Goal: Transaction & Acquisition: Purchase product/service

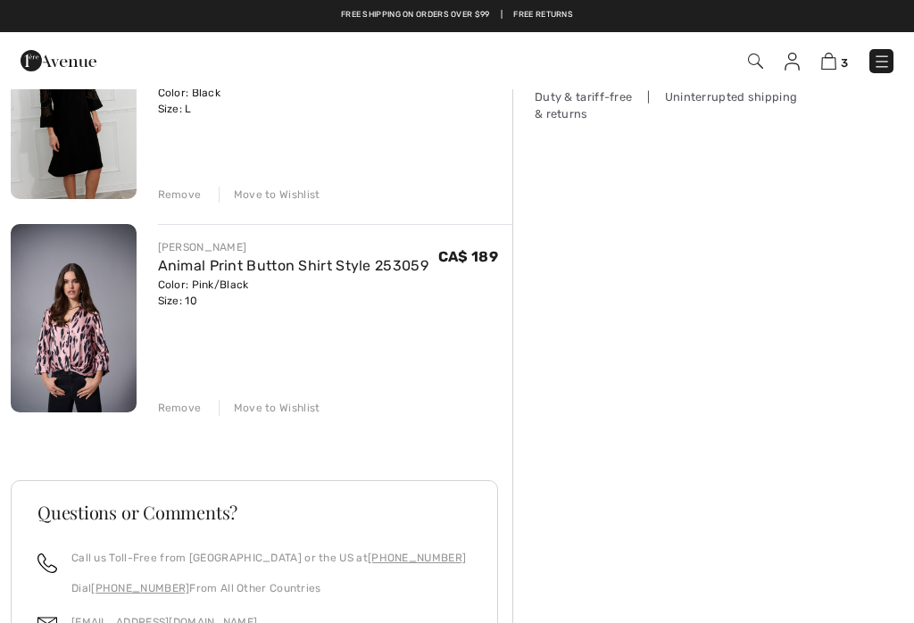
scroll to position [309, 0]
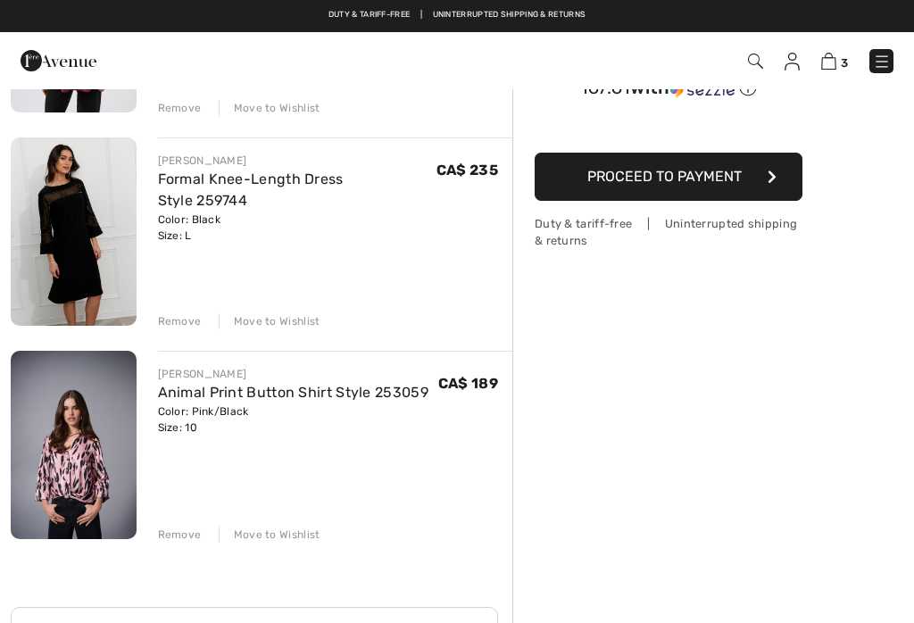
click at [195, 182] on link "Formal Knee-Length Dress Style 259744" at bounding box center [251, 189] width 186 height 38
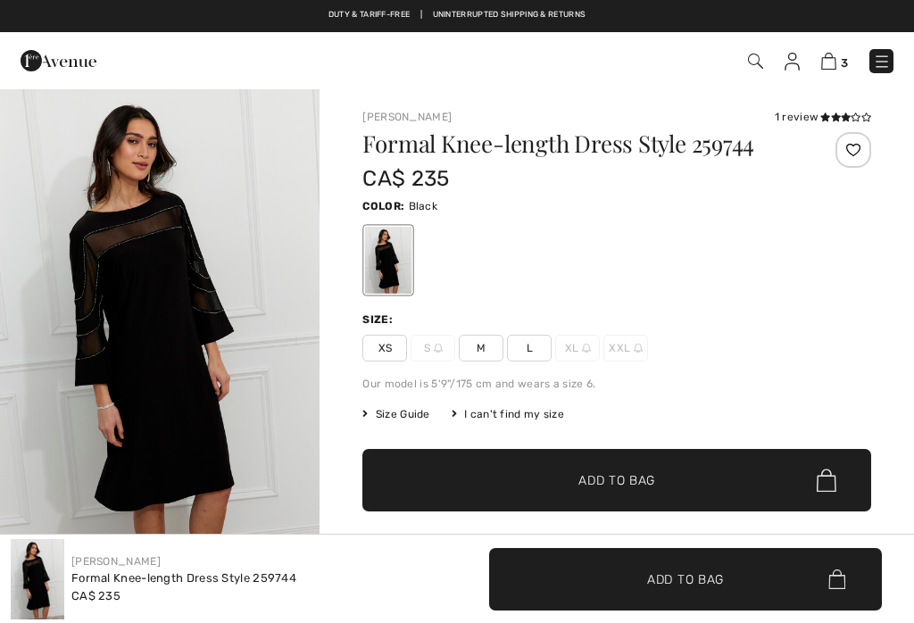
checkbox input "true"
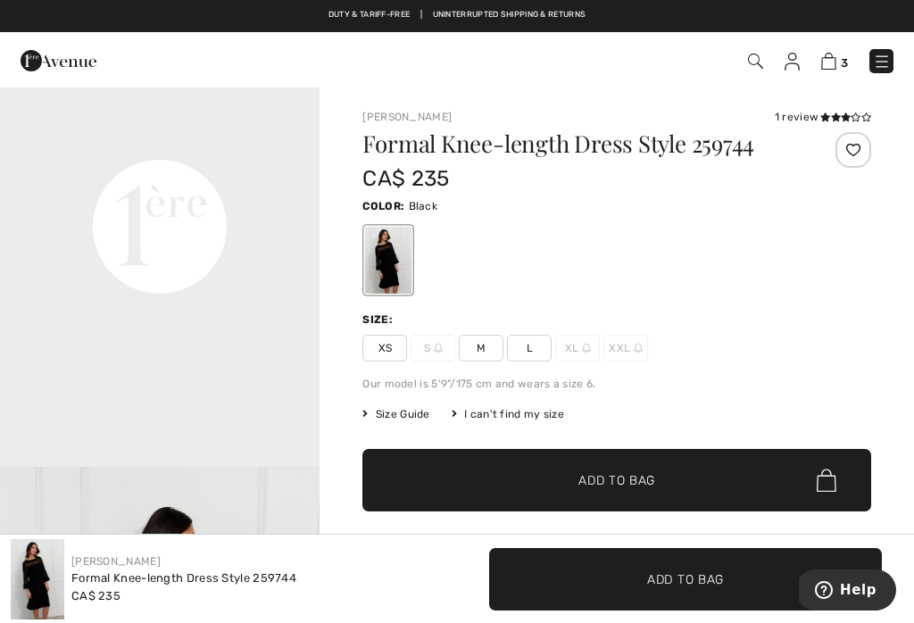
scroll to position [1061, 0]
click at [807, 114] on div "1 review" at bounding box center [822, 117] width 96 height 16
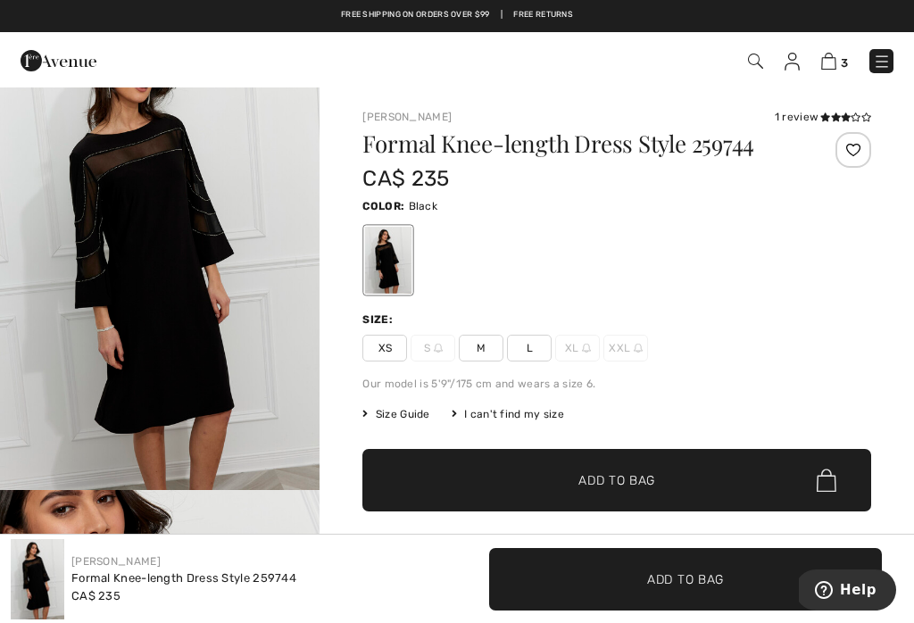
scroll to position [0, 0]
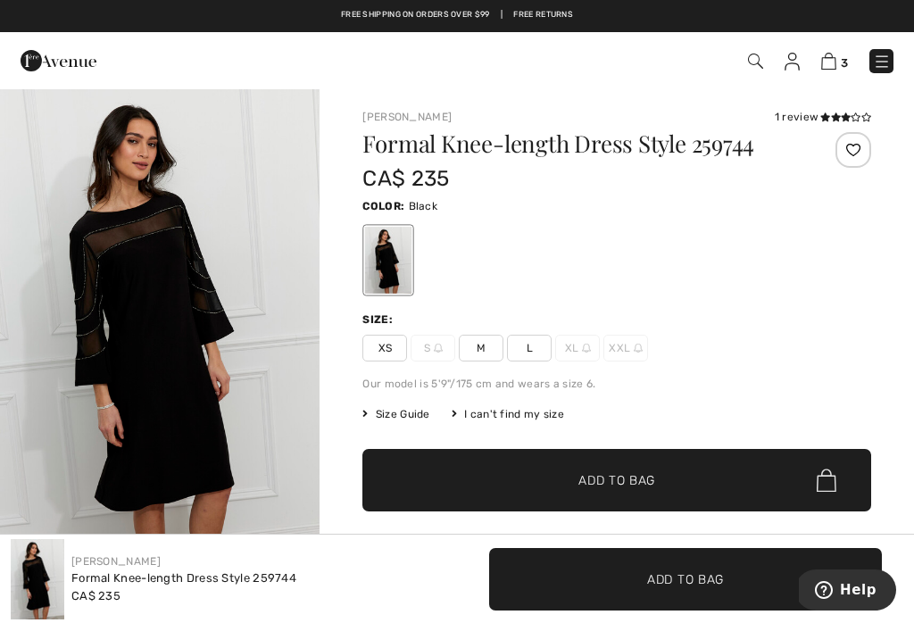
click at [842, 120] on icon at bounding box center [845, 116] width 10 height 9
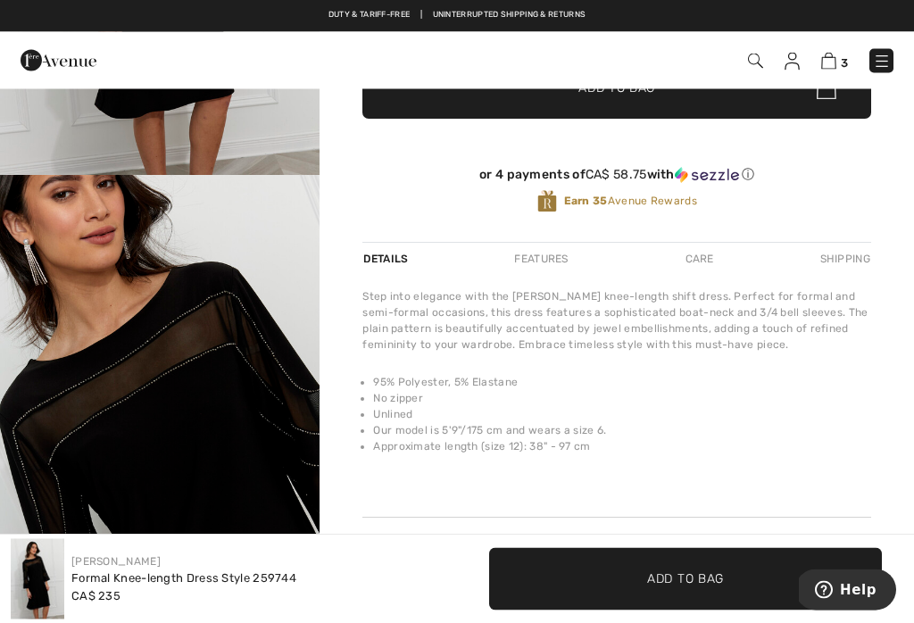
scroll to position [361, 0]
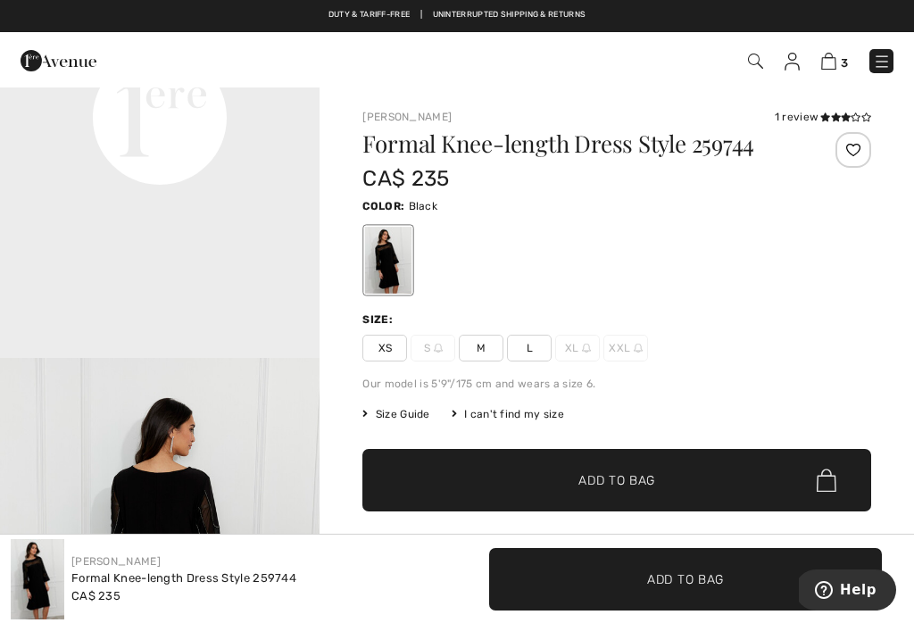
scroll to position [1178, 0]
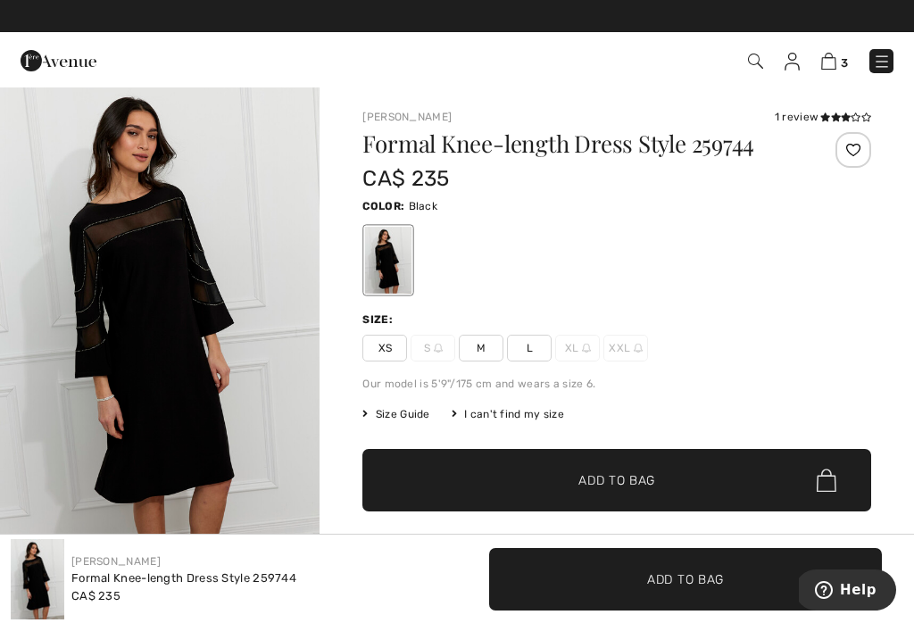
scroll to position [0, 0]
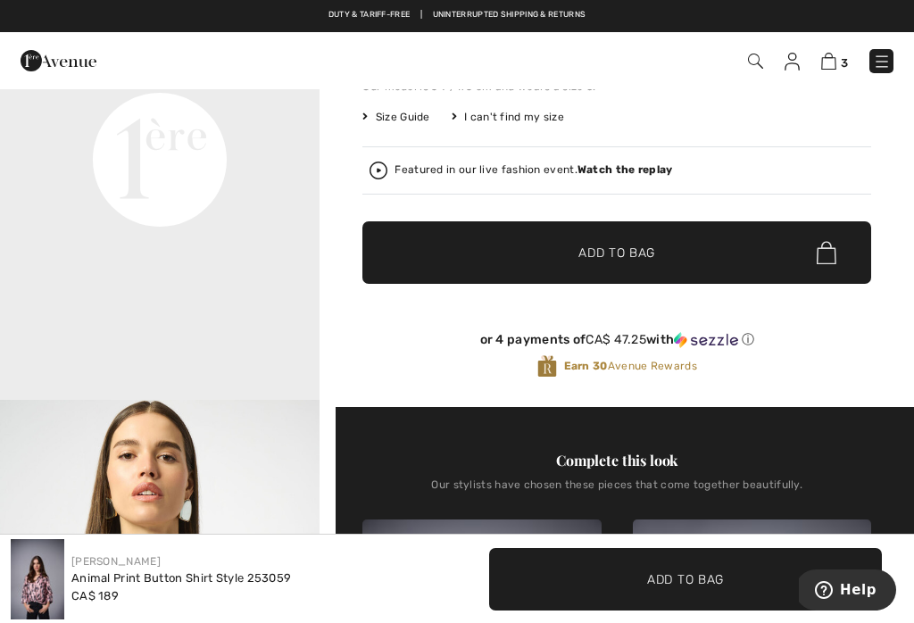
scroll to position [791, 0]
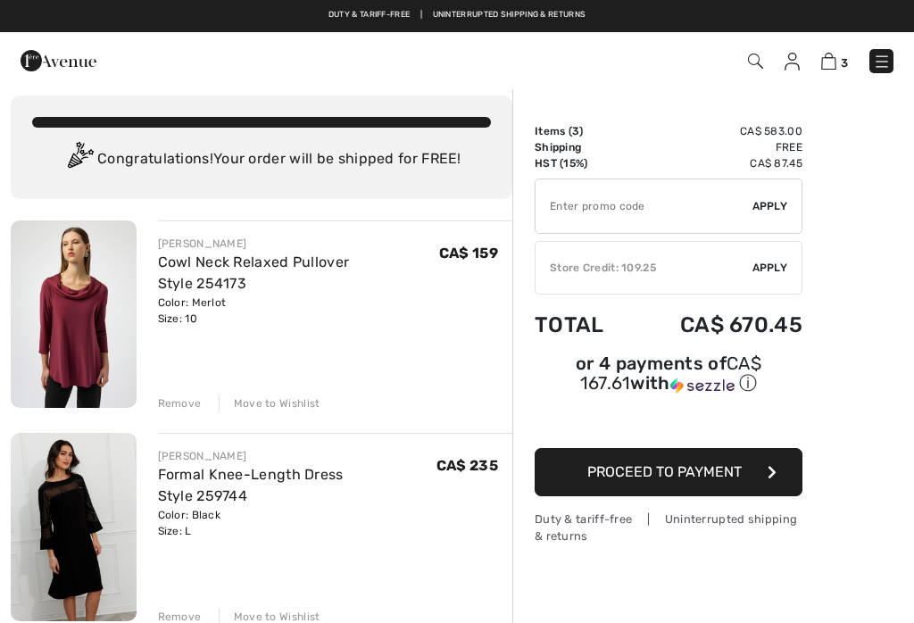
scroll to position [12, 0]
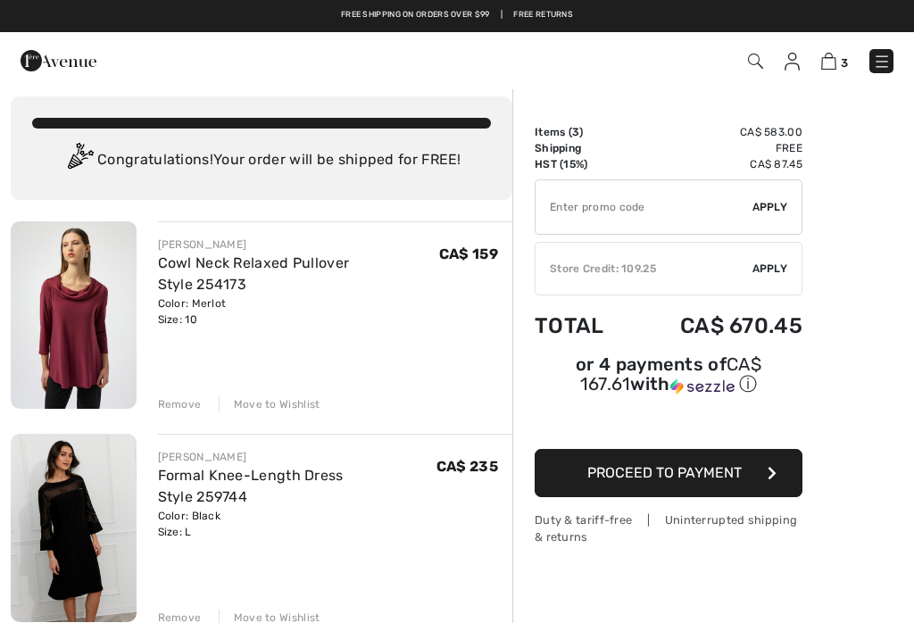
click at [75, 297] on img at bounding box center [74, 314] width 126 height 187
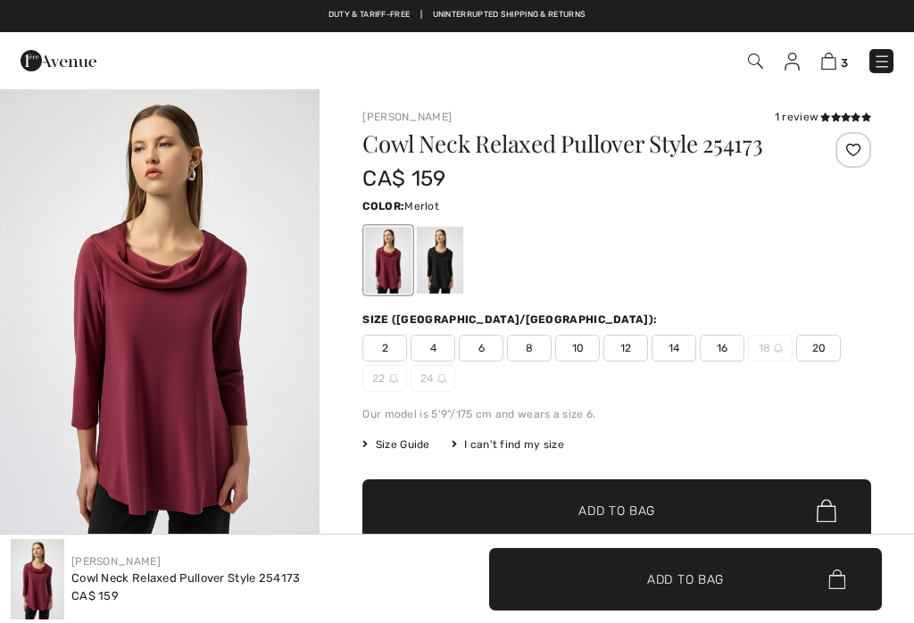
checkbox input "true"
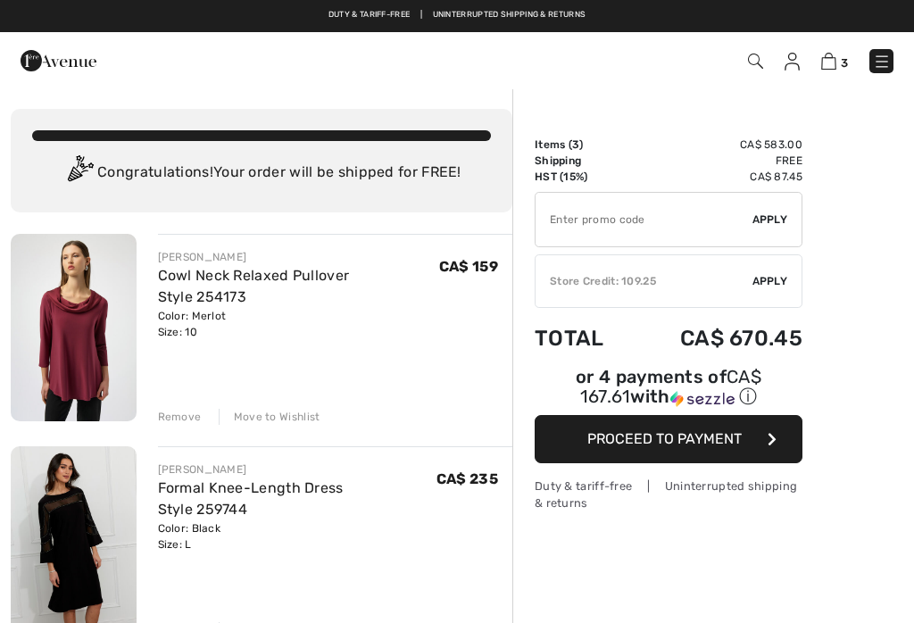
checkbox input "true"
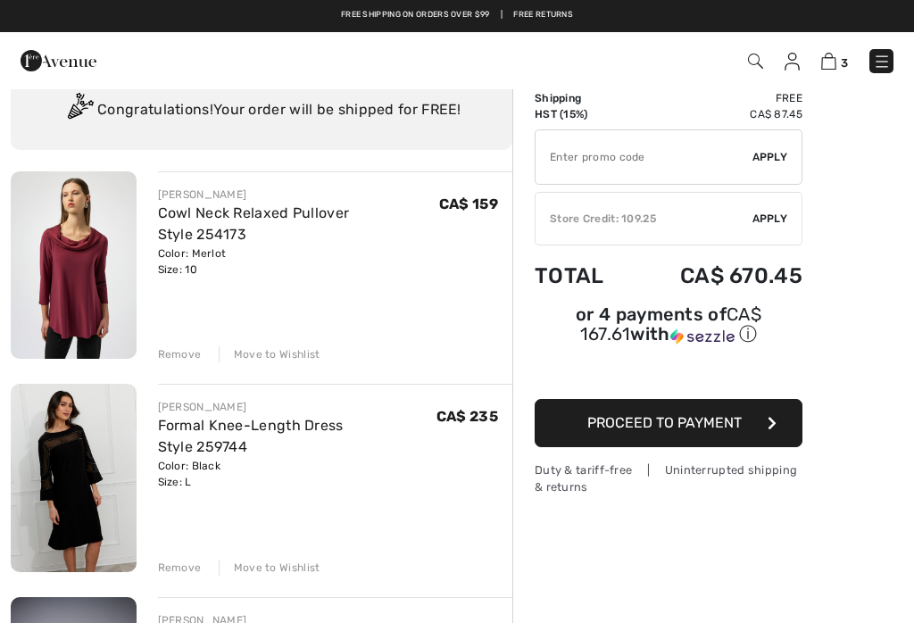
scroll to position [62, 0]
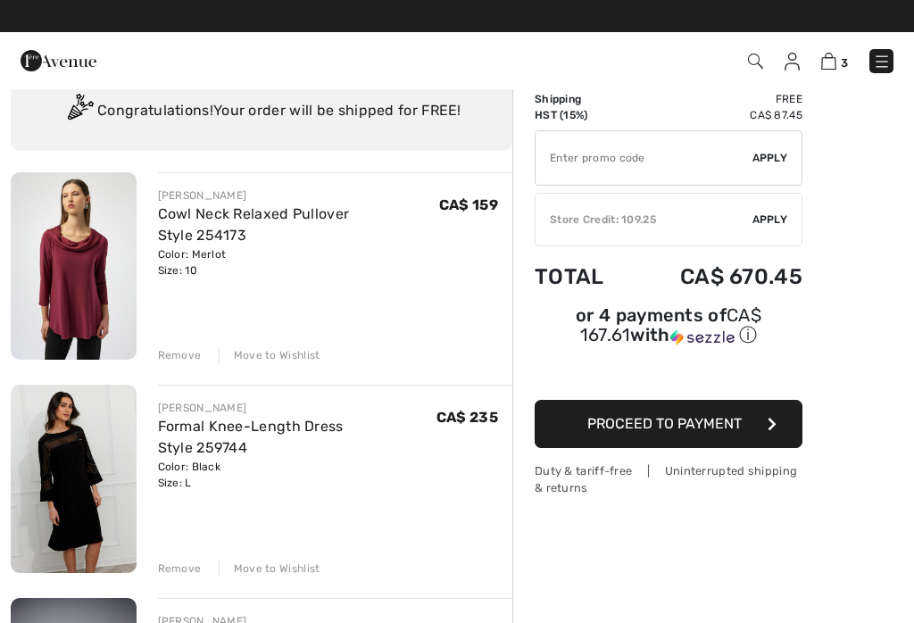
click at [62, 443] on img at bounding box center [74, 479] width 126 height 188
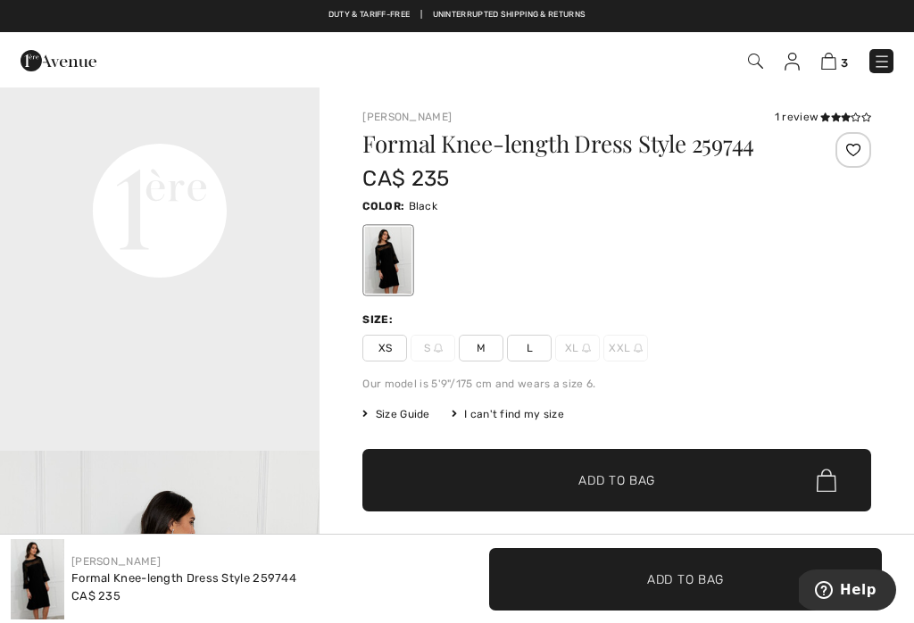
scroll to position [1077, 0]
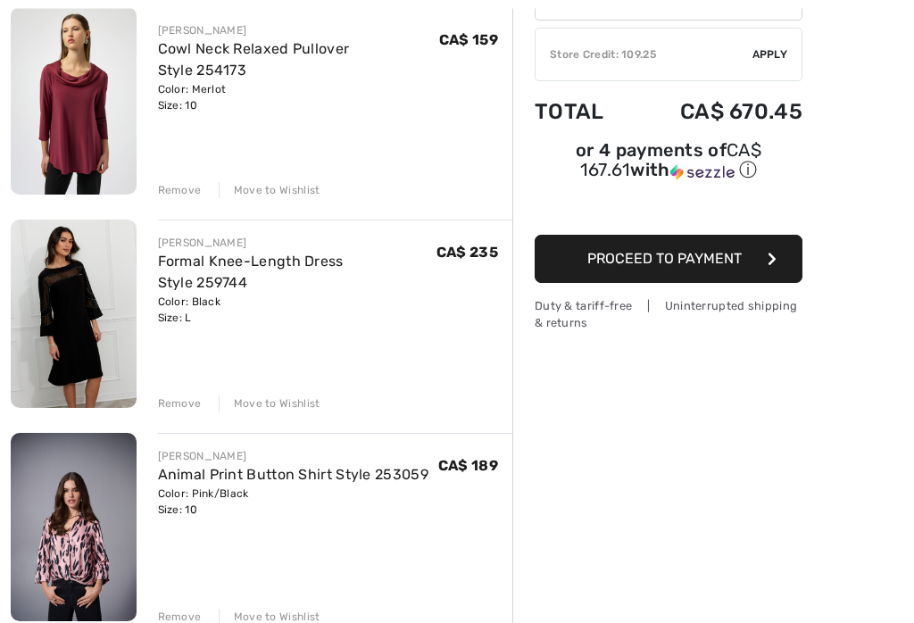
scroll to position [227, 0]
click at [196, 476] on link "Animal Print Button Shirt Style 253059" at bounding box center [293, 474] width 270 height 17
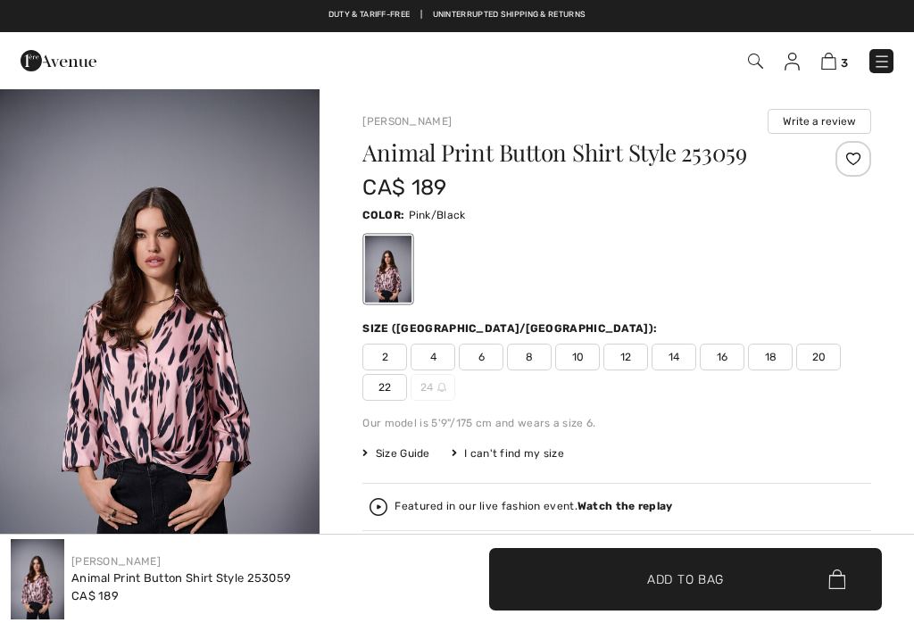
checkbox input "true"
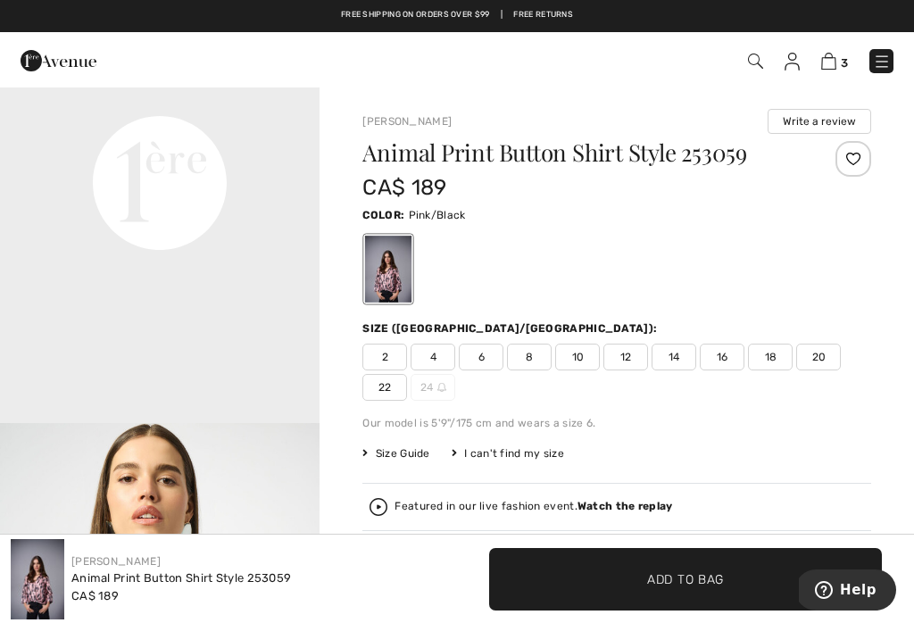
scroll to position [1104, 0]
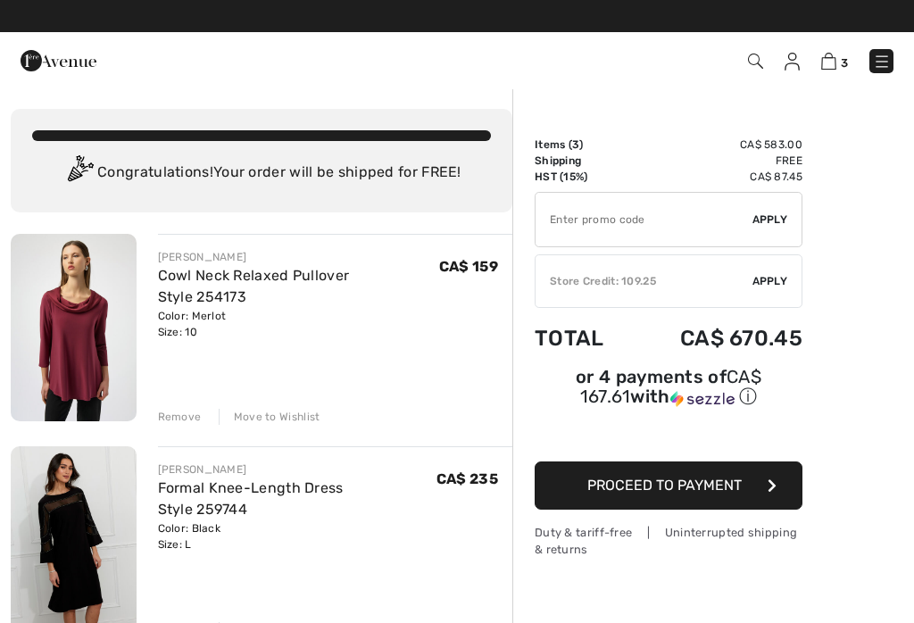
click at [178, 418] on div "Remove" at bounding box center [180, 417] width 44 height 16
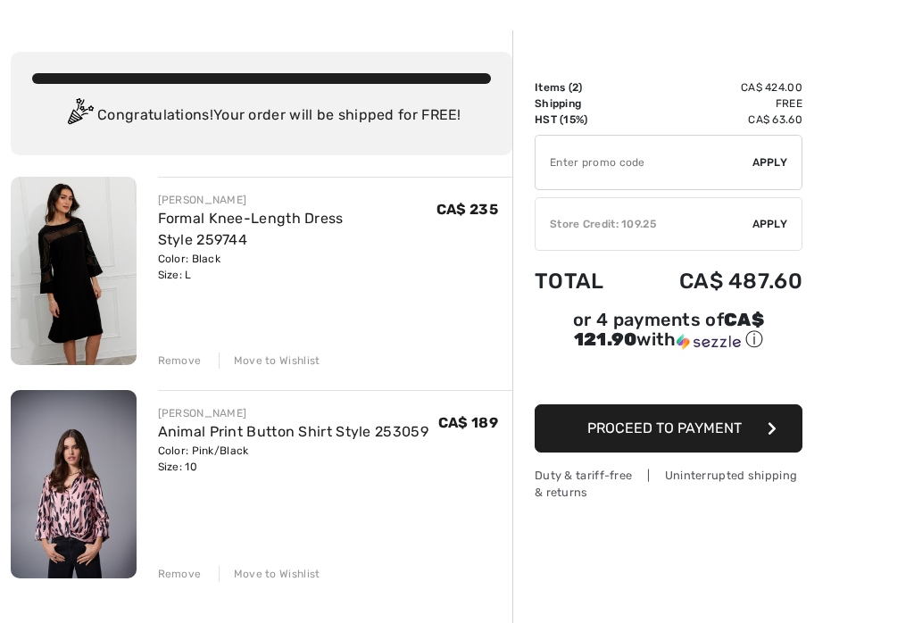
scroll to position [57, 0]
